Goal: Task Accomplishment & Management: Manage account settings

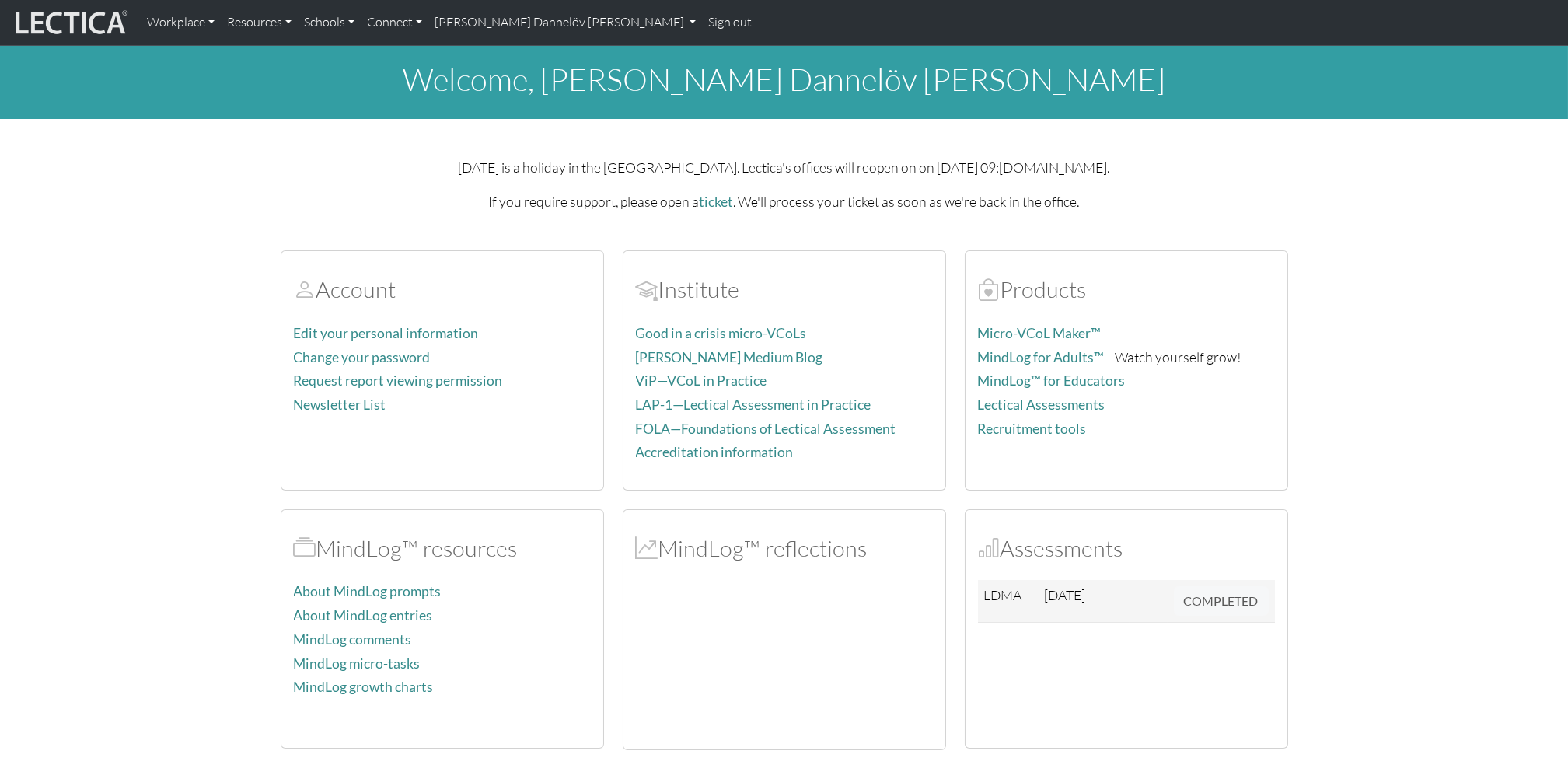
click at [1514, 332] on section "Account Edit your personal information Change your password Request report view…" at bounding box center [784, 620] width 1568 height 777
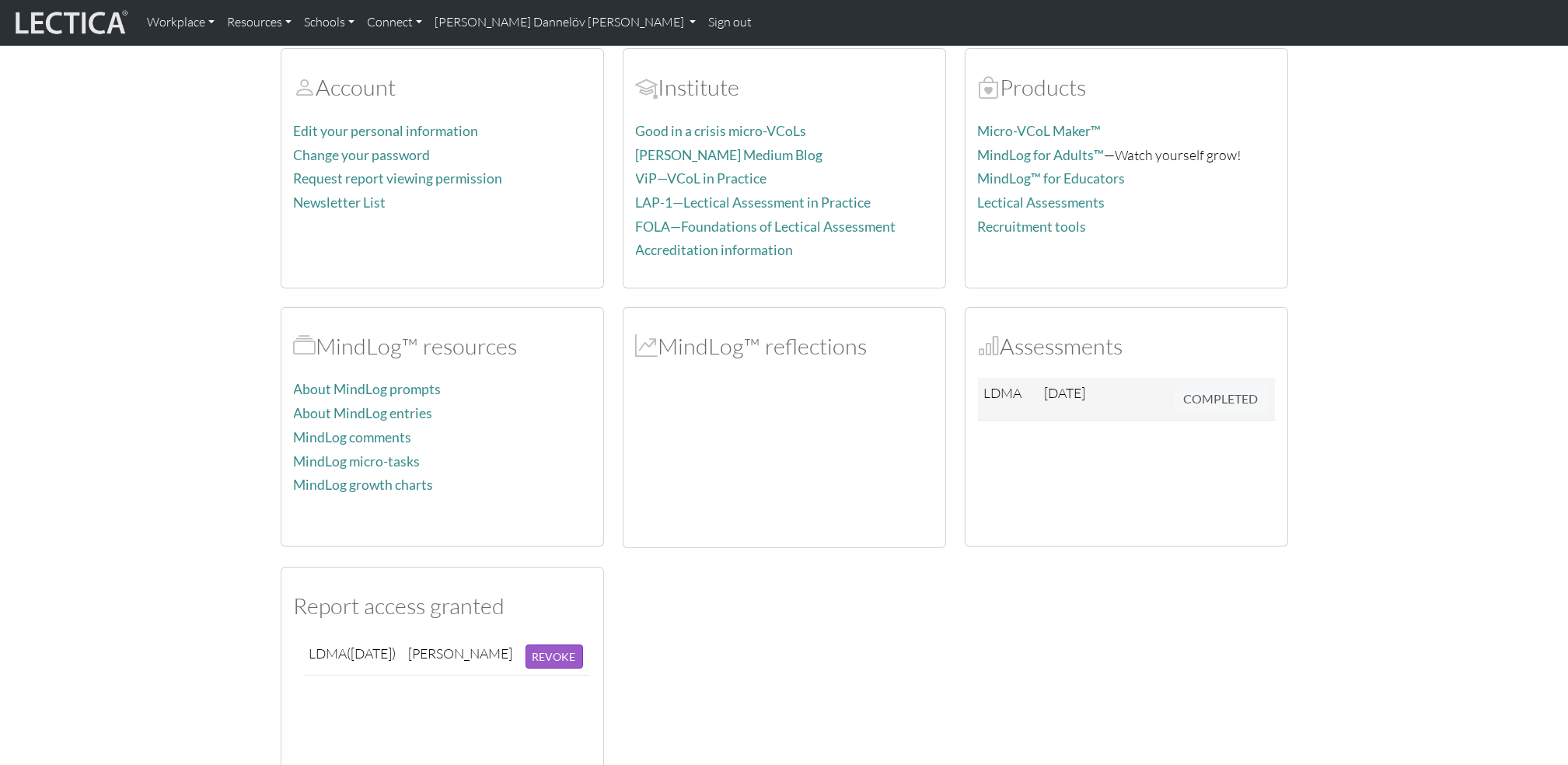
scroll to position [192, 0]
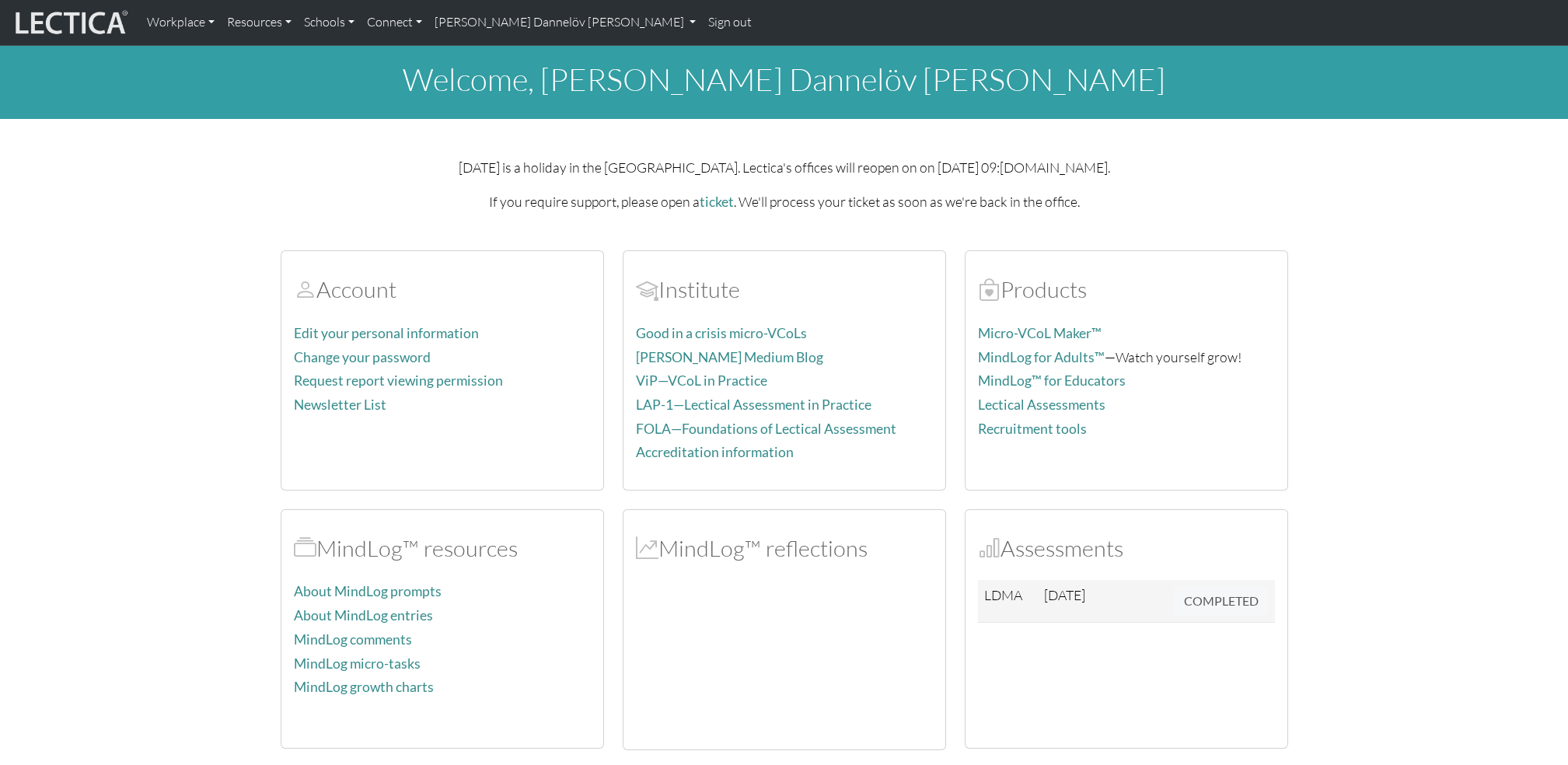
scroll to position [286, 0]
